Goal: Task Accomplishment & Management: Complete application form

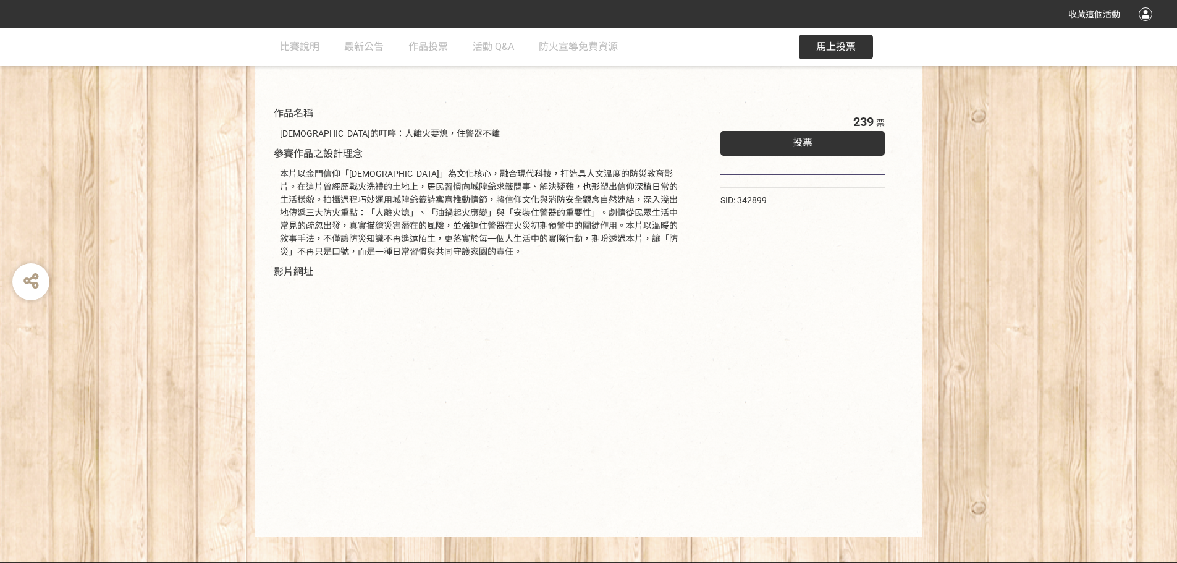
scroll to position [125, 0]
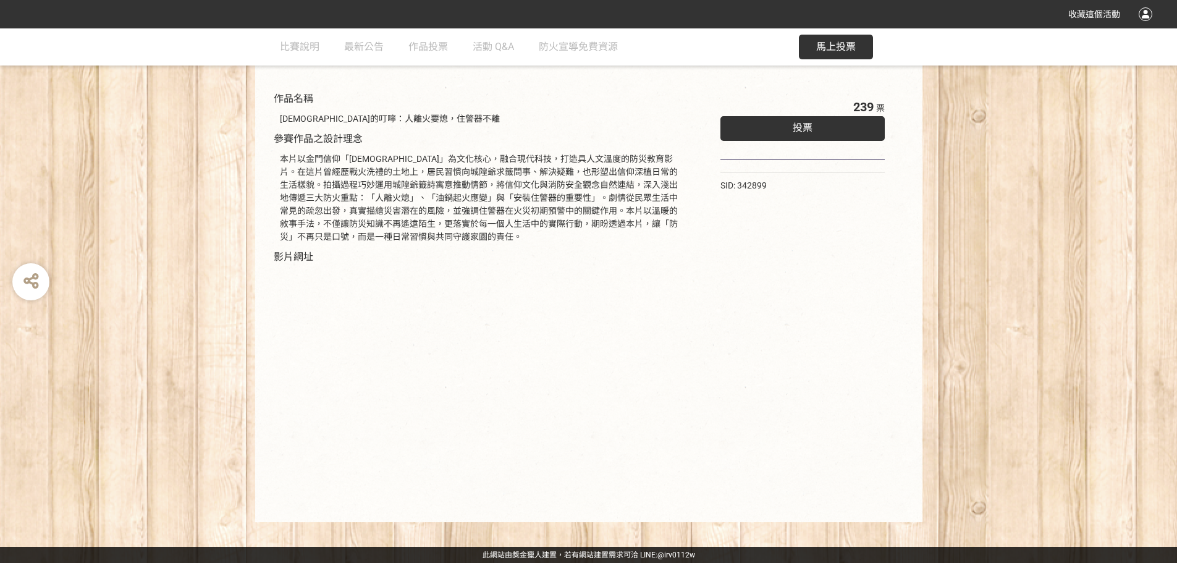
click at [836, 120] on div "投票" at bounding box center [802, 128] width 165 height 25
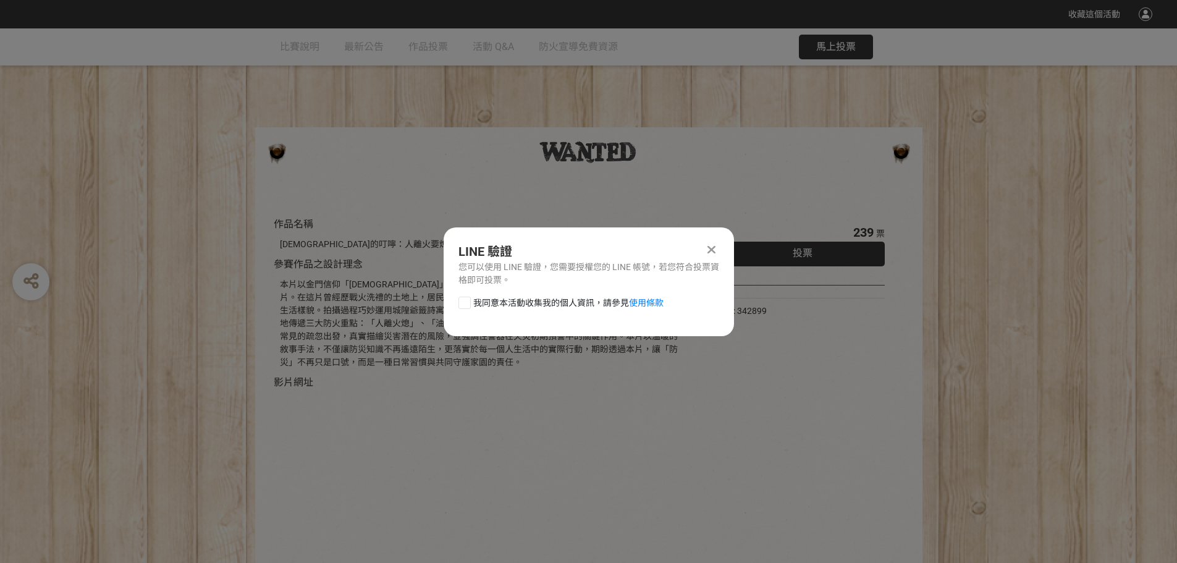
scroll to position [0, 0]
click at [463, 303] on div at bounding box center [464, 303] width 12 height 12
checkbox input "true"
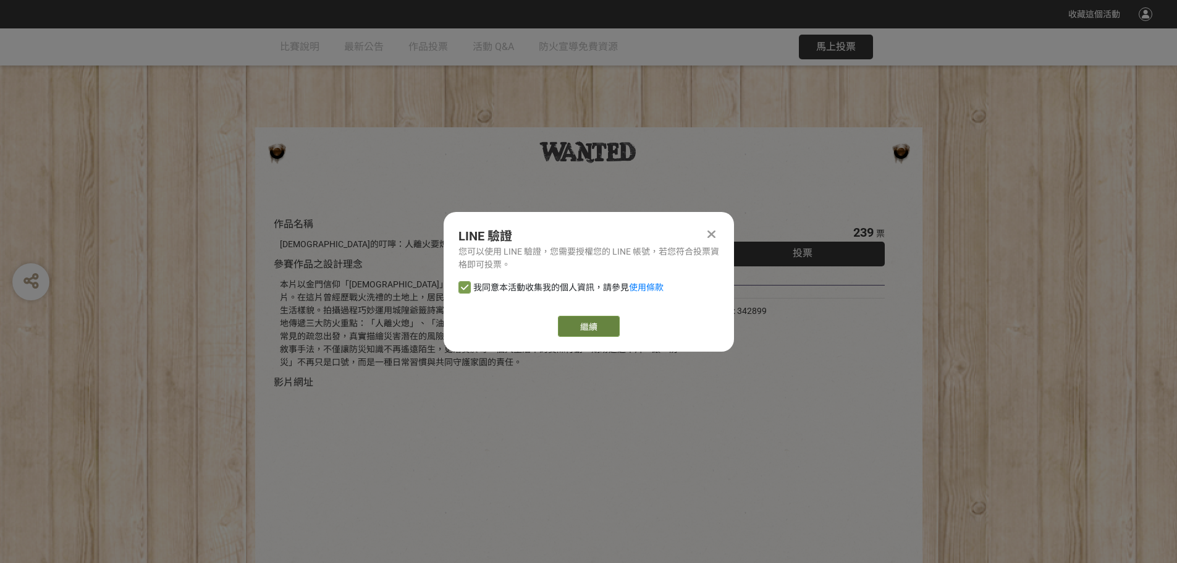
click at [584, 326] on link "繼續" at bounding box center [589, 326] width 62 height 21
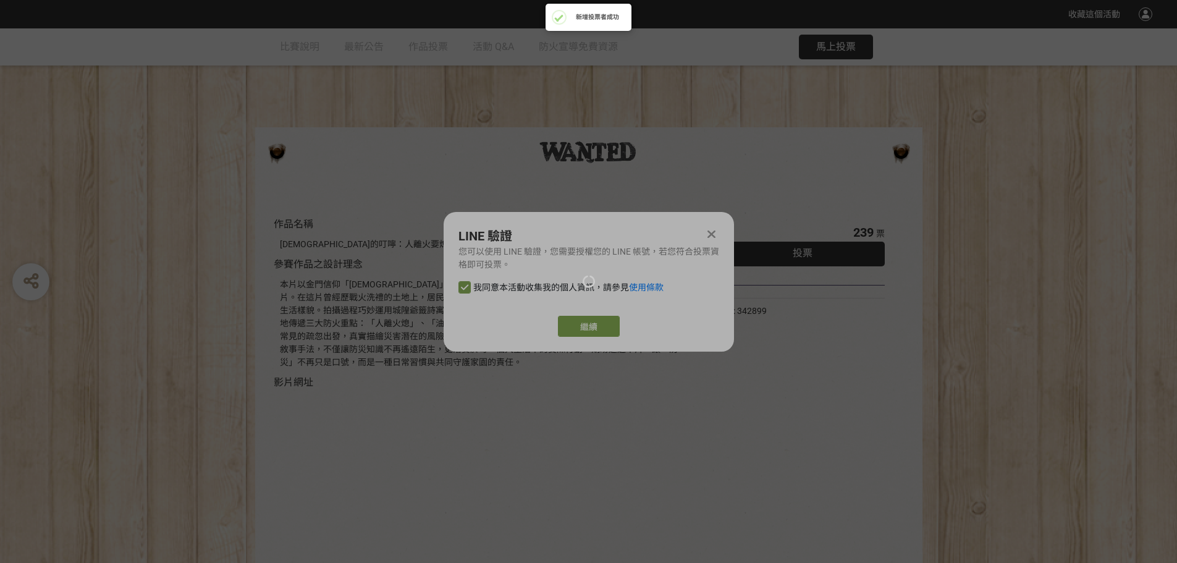
click at [590, 326] on div at bounding box center [588, 281] width 1177 height 563
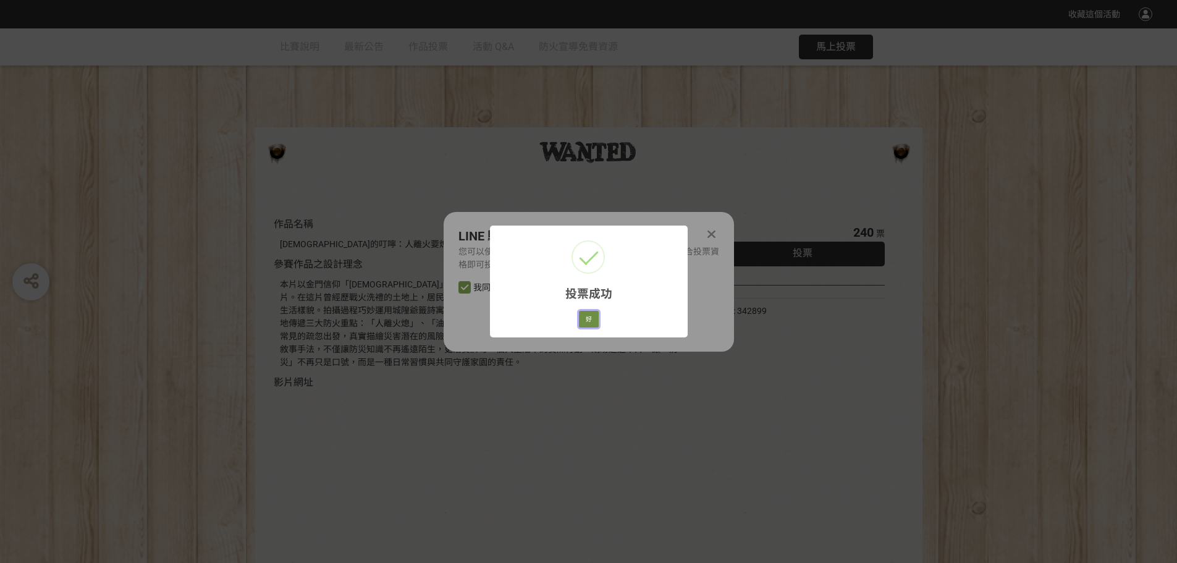
click at [586, 315] on button "好" at bounding box center [589, 319] width 20 height 17
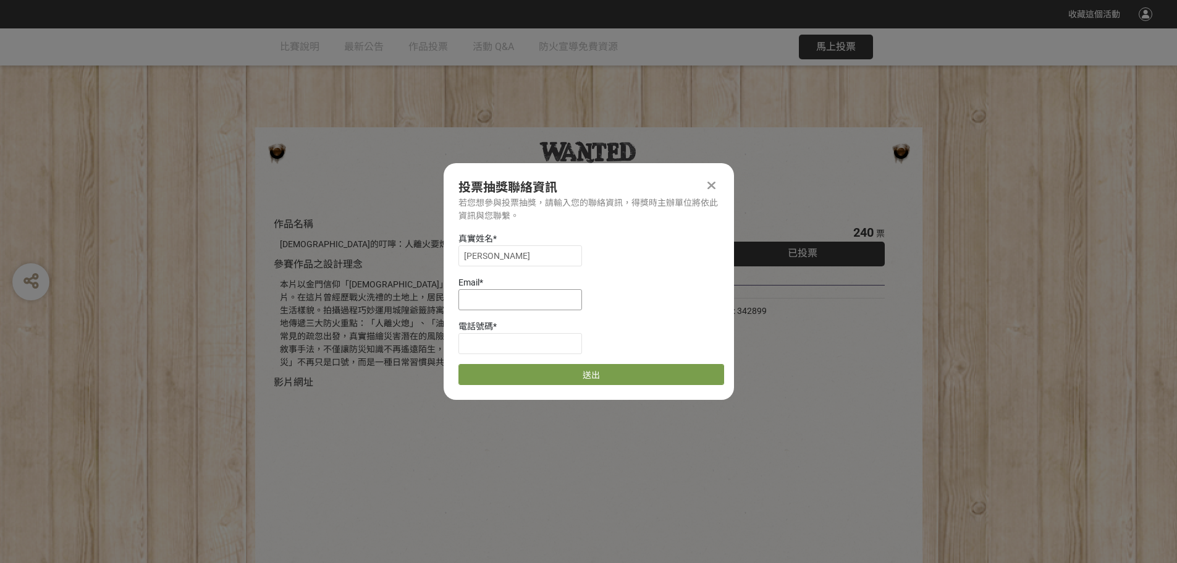
click at [530, 305] on input at bounding box center [520, 299] width 124 height 21
click at [499, 303] on input at bounding box center [520, 299] width 124 height 21
type input "[EMAIL_ADDRESS][DOMAIN_NAME]"
click at [498, 346] on input at bounding box center [520, 343] width 124 height 21
type input "0921653306"
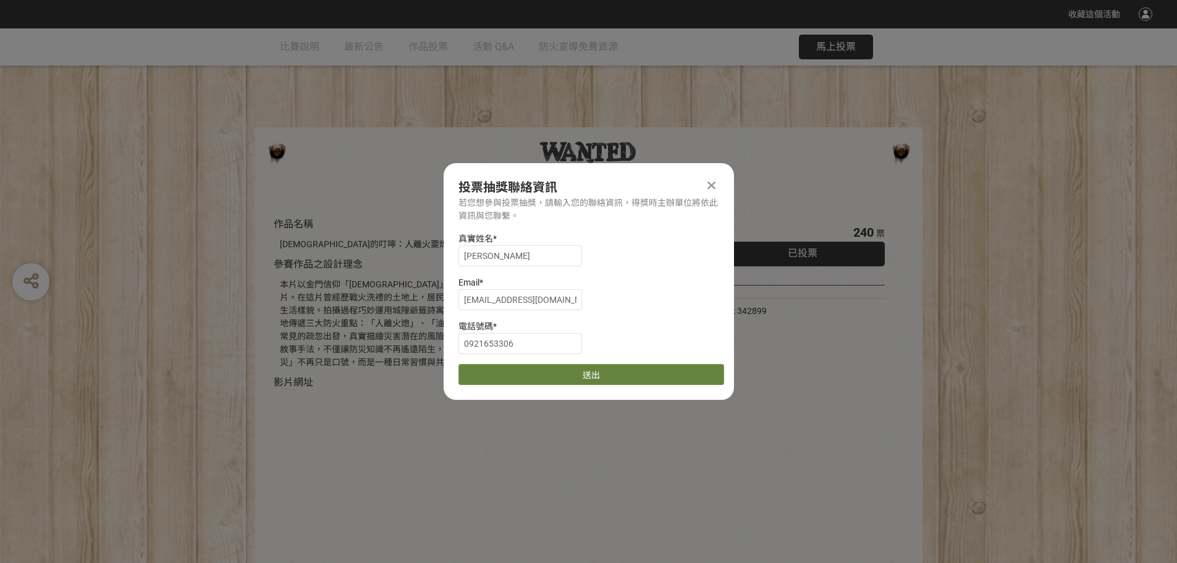
click at [601, 372] on button "送出" at bounding box center [591, 374] width 266 height 21
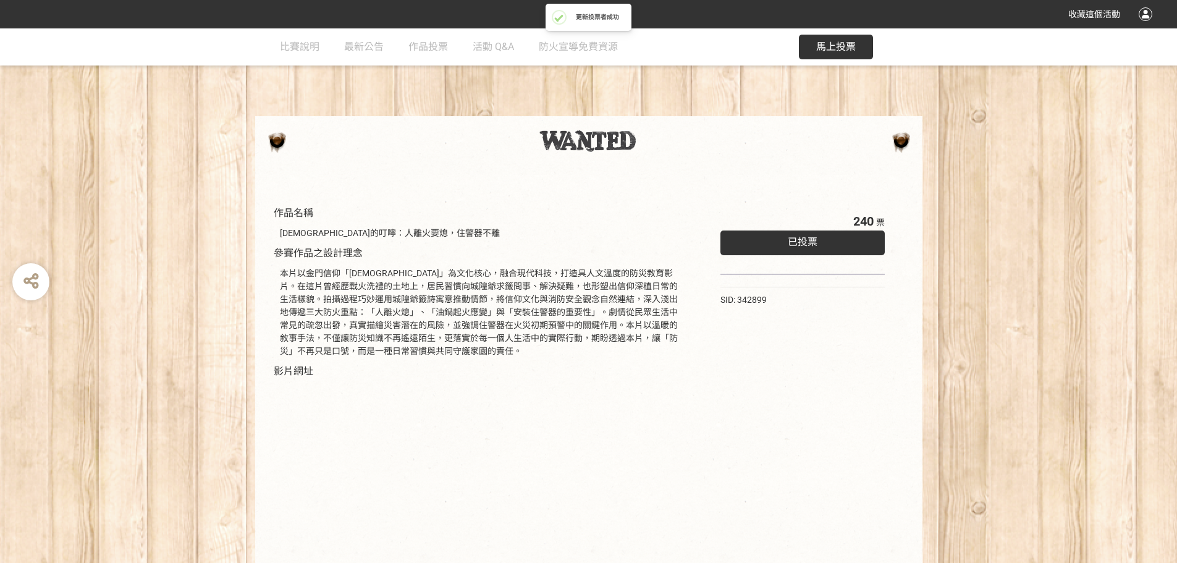
scroll to position [2, 0]
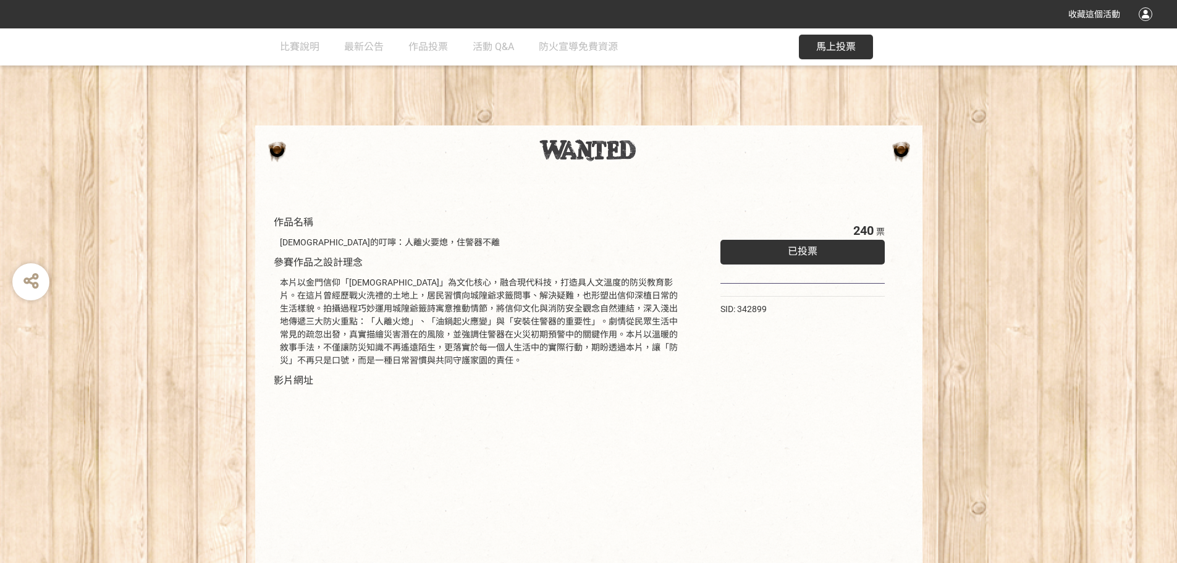
click at [791, 251] on span "已投票" at bounding box center [803, 251] width 30 height 12
click at [840, 44] on span "馬上投票" at bounding box center [836, 47] width 40 height 12
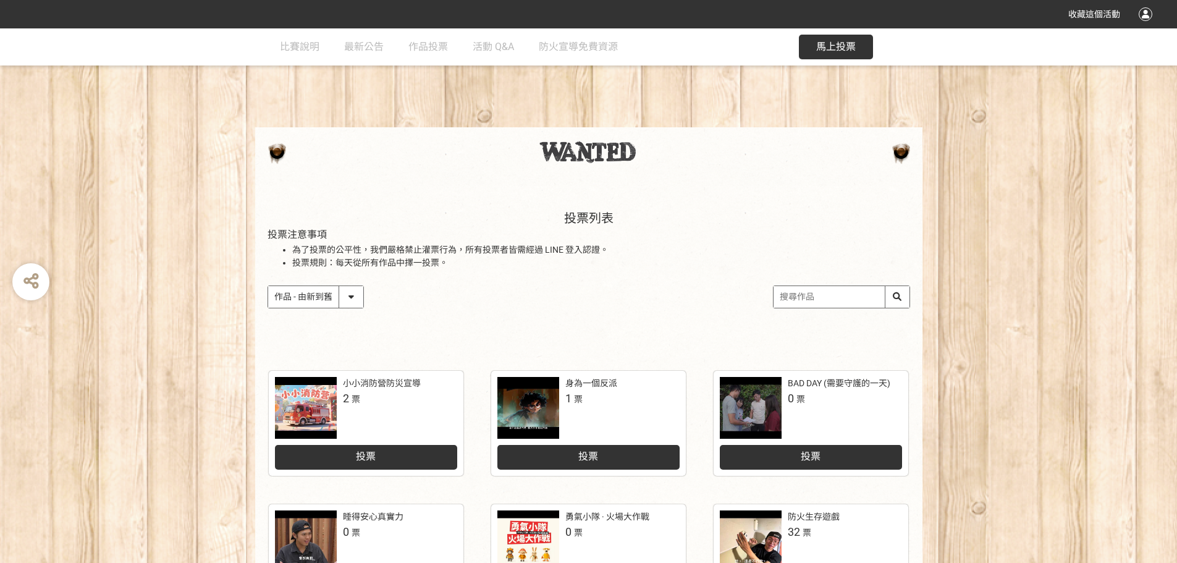
click at [355, 294] on select "作品 - 由新到舊 作品 - 由舊到新 票數 - 由多到少 票數 - 由少到多" at bounding box center [315, 297] width 95 height 22
select select "vote"
click at [268, 286] on select "作品 - 由新到舊 作品 - 由舊到新 票數 - 由多到少 票數 - 由少到多" at bounding box center [315, 297] width 95 height 22
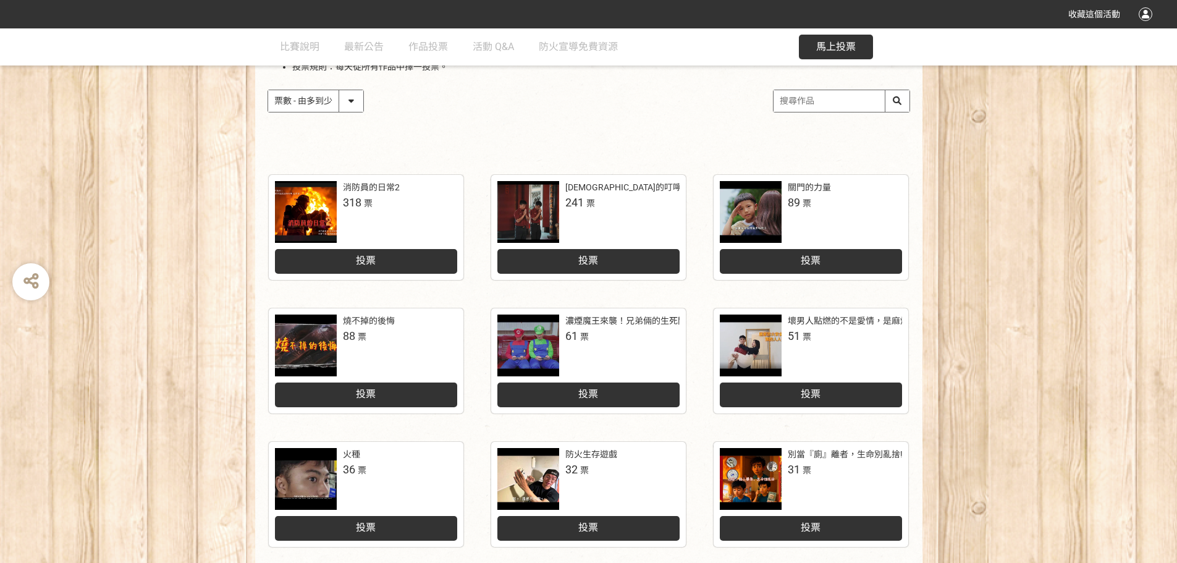
scroll to position [185, 0]
